Goal: Use online tool/utility: Utilize a website feature to perform a specific function

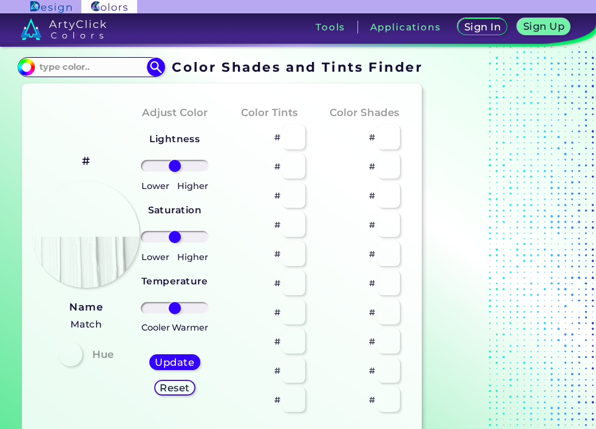
type input "#ffb7c5"
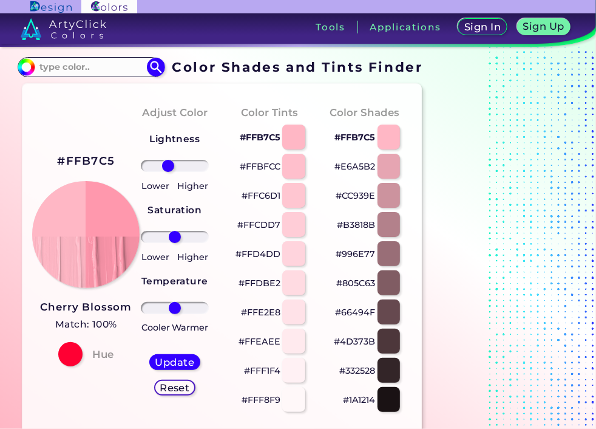
drag, startPoint x: 174, startPoint y: 163, endPoint x: 168, endPoint y: 165, distance: 6.3
click at [168, 165] on input "range" at bounding box center [175, 166] width 68 height 12
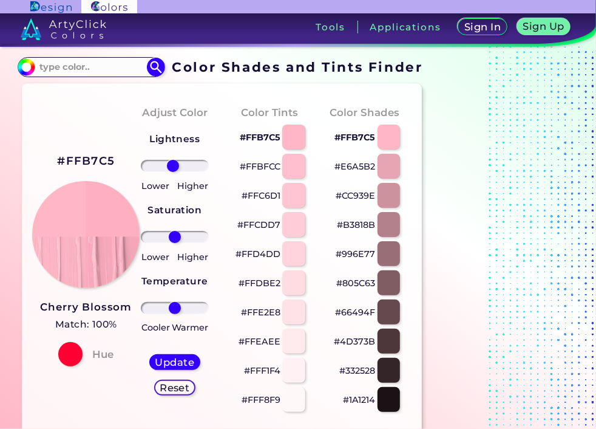
drag, startPoint x: 168, startPoint y: 164, endPoint x: 173, endPoint y: 167, distance: 6.3
type input "-6"
click at [173, 167] on input "range" at bounding box center [175, 166] width 68 height 12
click at [115, 239] on img at bounding box center [86, 234] width 109 height 109
drag, startPoint x: 177, startPoint y: 234, endPoint x: 596, endPoint y: 268, distance: 420.3
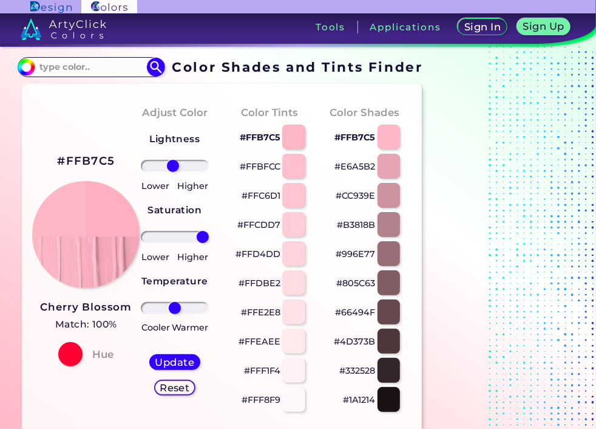
type input "100"
click at [209, 243] on input "range" at bounding box center [175, 237] width 68 height 12
click at [294, 135] on div at bounding box center [293, 136] width 23 height 25
type input "#ffb7c5"
type input "0"
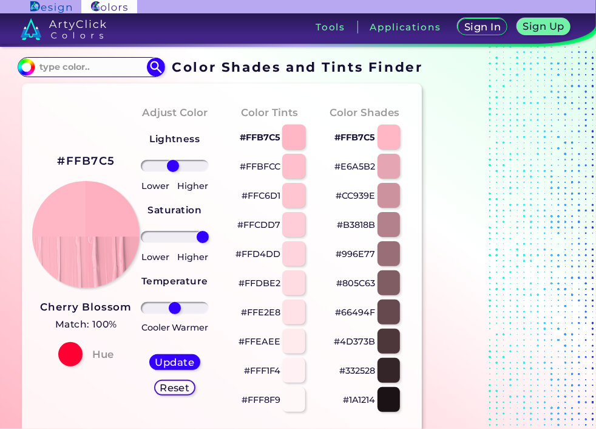
type input "0"
click at [299, 175] on div at bounding box center [293, 166] width 23 height 25
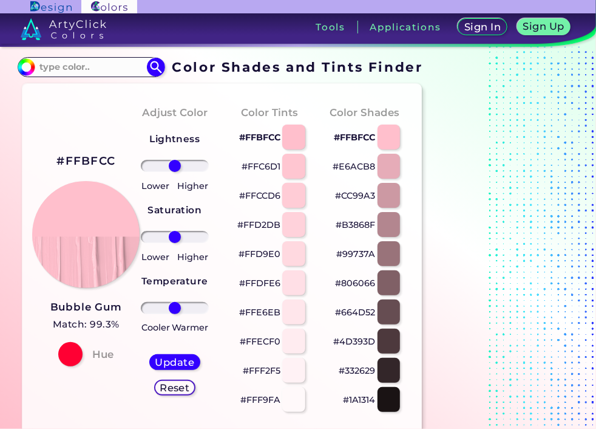
click at [290, 197] on div at bounding box center [293, 195] width 23 height 25
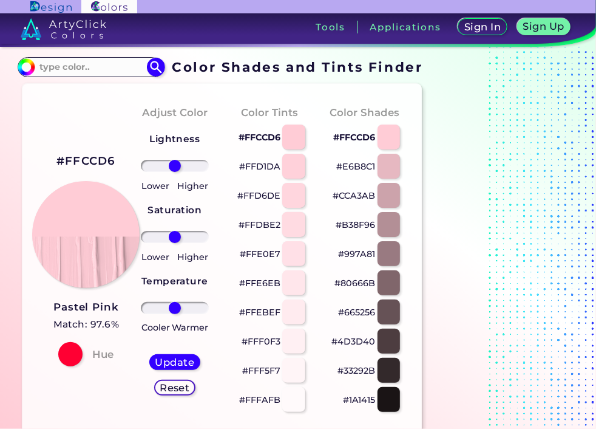
click at [294, 229] on div at bounding box center [293, 224] width 23 height 25
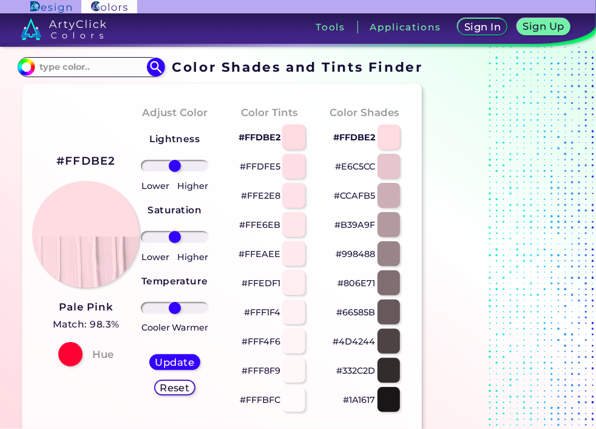
click at [293, 143] on div at bounding box center [293, 136] width 23 height 25
type input "#ffdbe2"
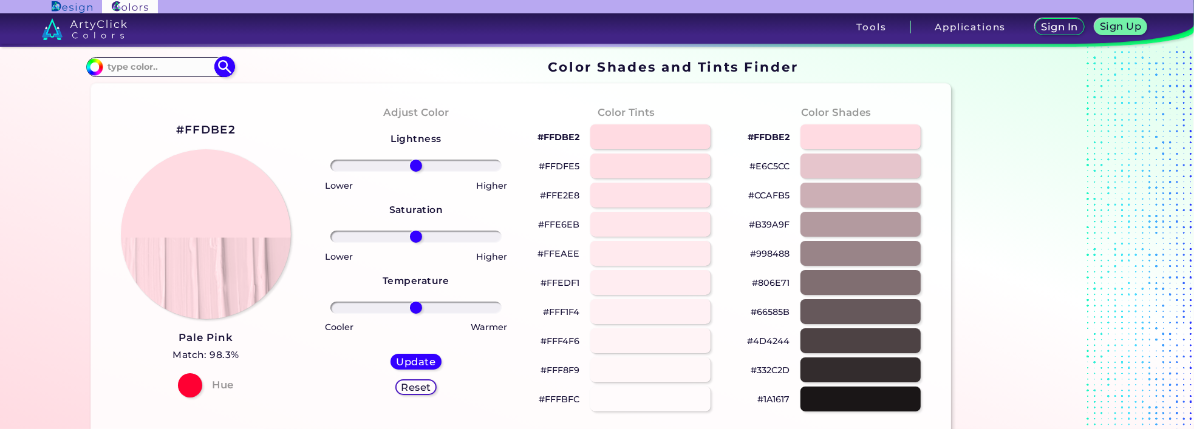
click at [130, 69] on input at bounding box center [159, 67] width 113 height 16
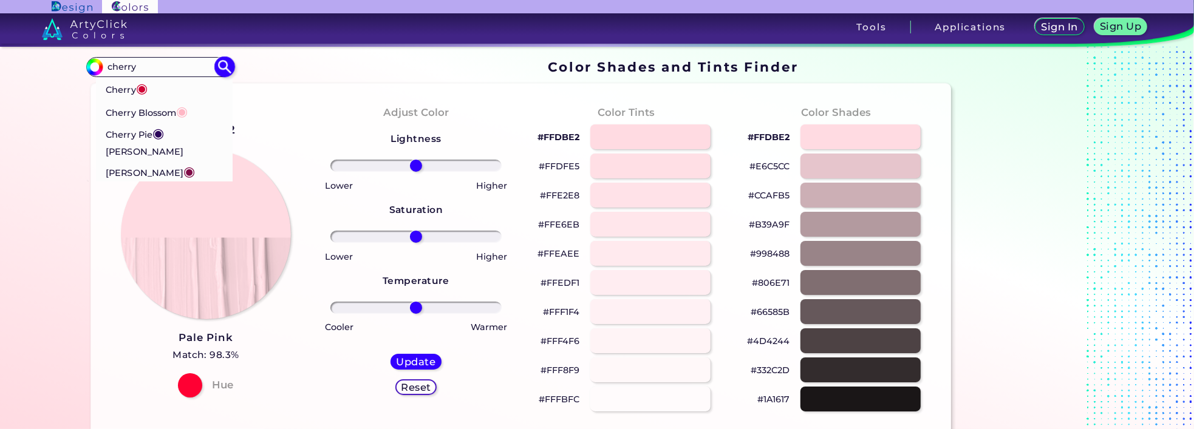
type input "cherry"
click at [165, 109] on p "Cherry Blossom ◉" at bounding box center [147, 111] width 82 height 22
type input "#ffb7c5"
type input "#FFB7C5"
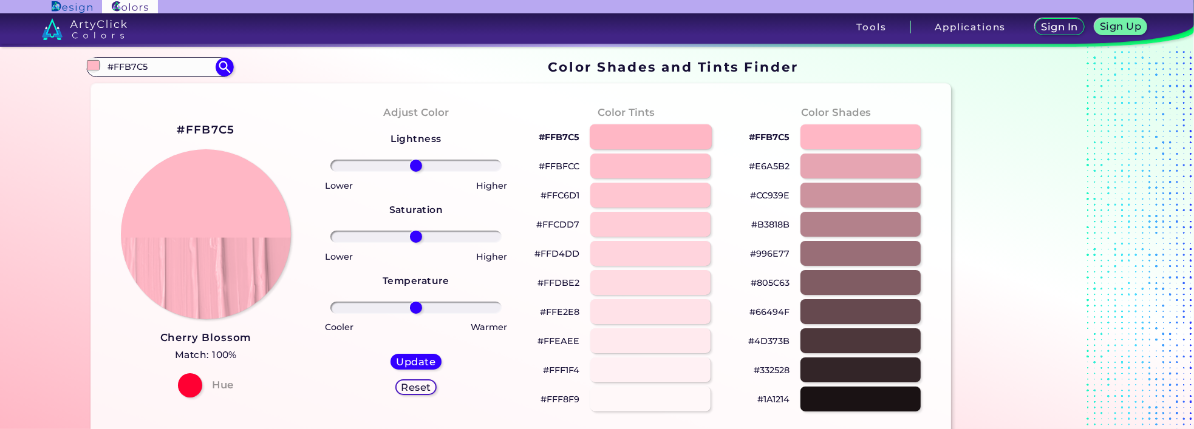
click at [596, 139] on div at bounding box center [651, 136] width 122 height 25
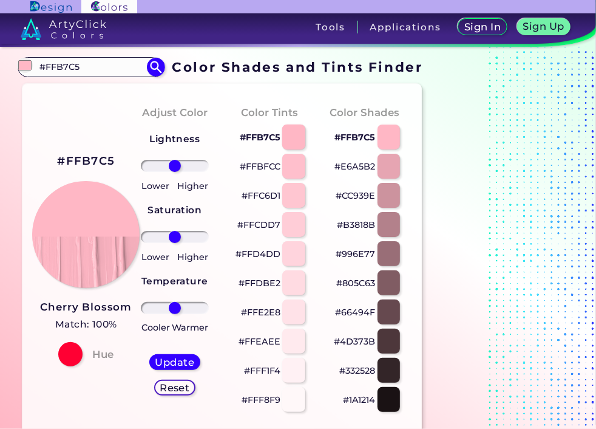
click at [295, 143] on div at bounding box center [293, 136] width 23 height 25
type input "#ffb7c5"
type input "-7"
click at [172, 165] on input "range" at bounding box center [175, 166] width 68 height 12
type input "-6"
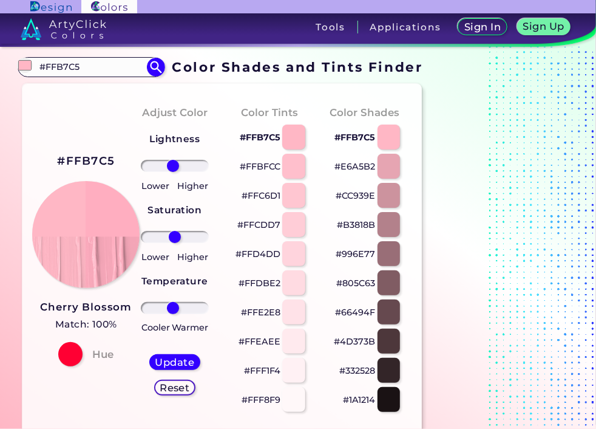
click at [173, 306] on input "range" at bounding box center [175, 308] width 68 height 12
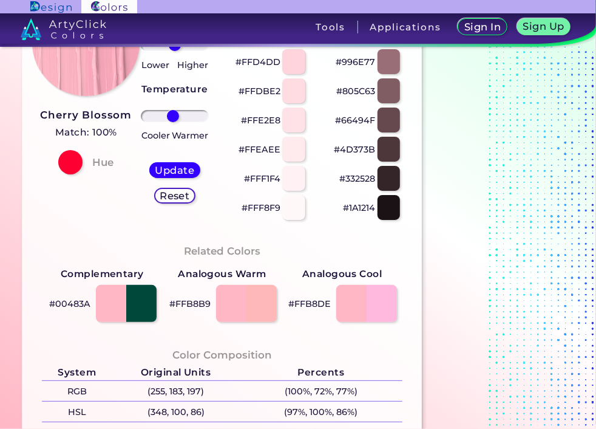
scroll to position [202, 0]
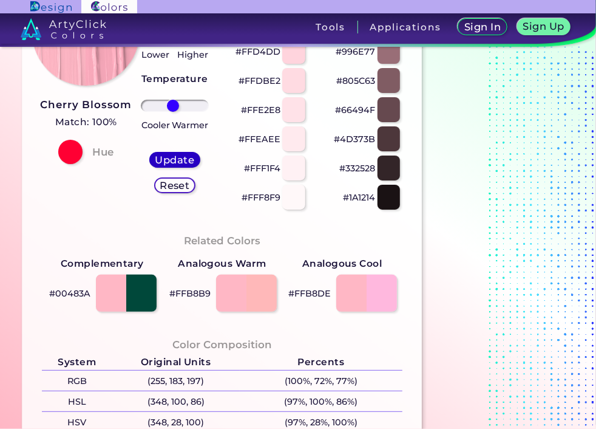
click at [180, 165] on h5 "Update" at bounding box center [175, 159] width 36 height 9
type input "#ffaec0"
type input "0"
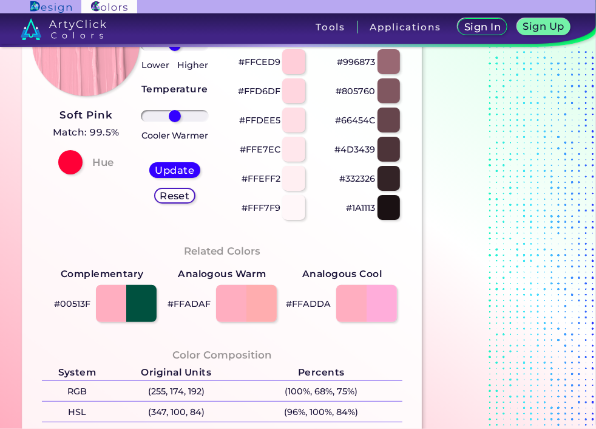
scroll to position [202, 0]
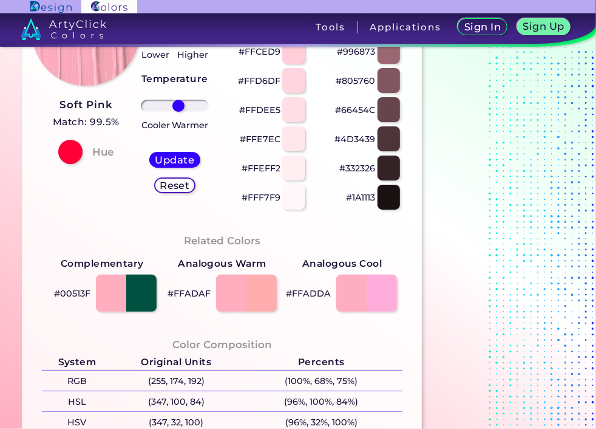
click at [178, 103] on input "range" at bounding box center [175, 106] width 68 height 12
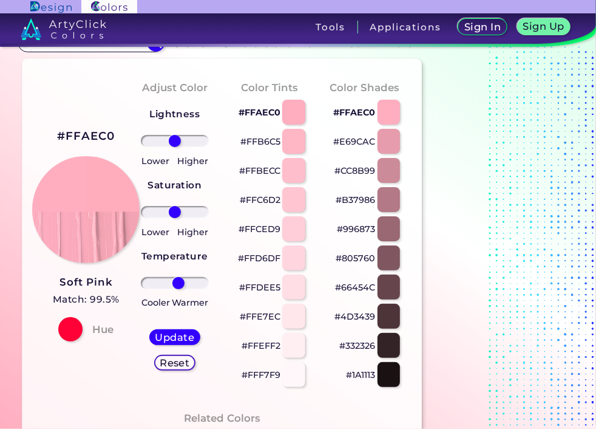
scroll to position [0, 0]
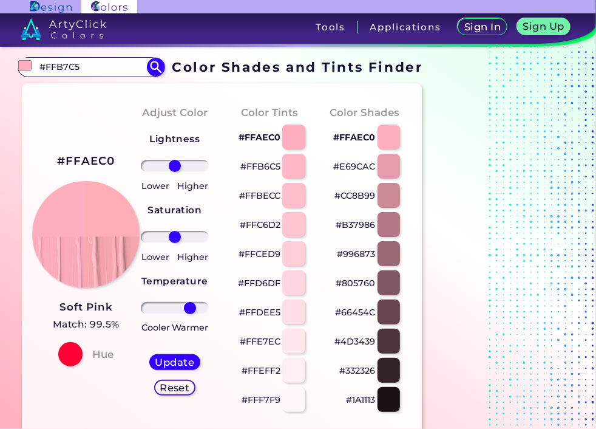
drag, startPoint x: 178, startPoint y: 310, endPoint x: 189, endPoint y: 324, distance: 17.7
type input "54"
click at [189, 314] on input "range" at bounding box center [175, 308] width 68 height 12
type input "11"
click at [178, 236] on input "range" at bounding box center [175, 237] width 68 height 12
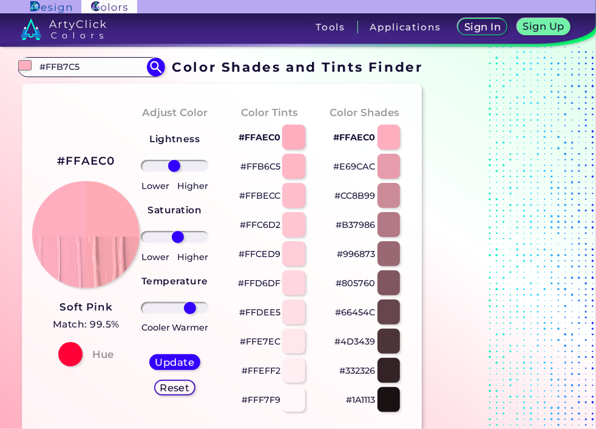
type input "0"
click at [175, 166] on input "range" at bounding box center [175, 166] width 68 height 12
click at [166, 359] on h5 "Update" at bounding box center [175, 361] width 36 height 9
type input "#ffadb6"
type input "0"
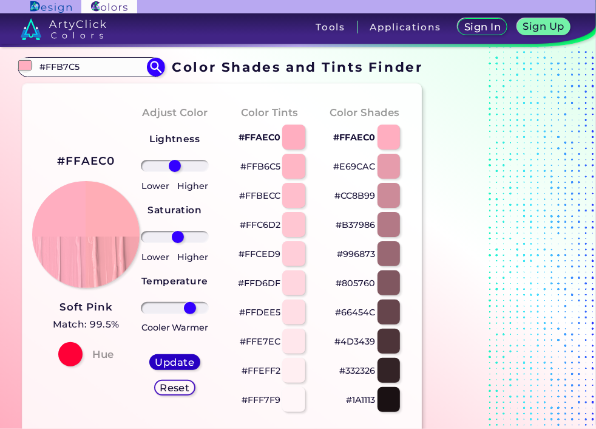
type input "0"
